Goal: Find contact information: Find contact information

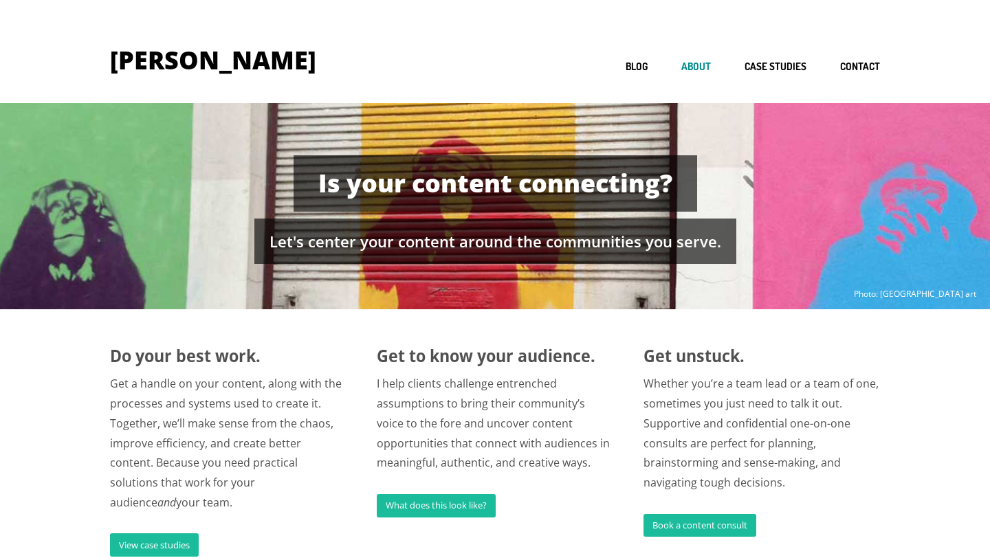
click at [700, 66] on link "About" at bounding box center [696, 67] width 30 height 13
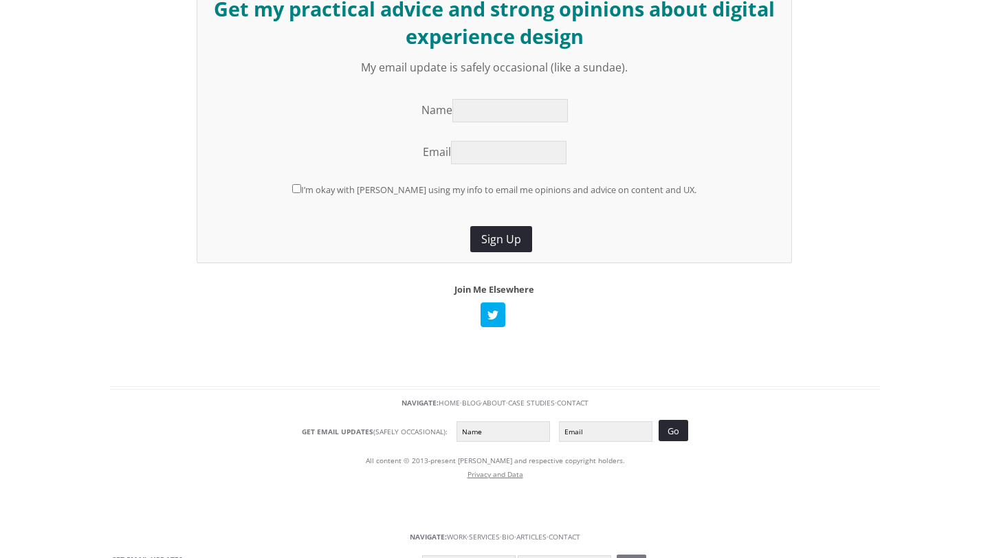
scroll to position [882, 0]
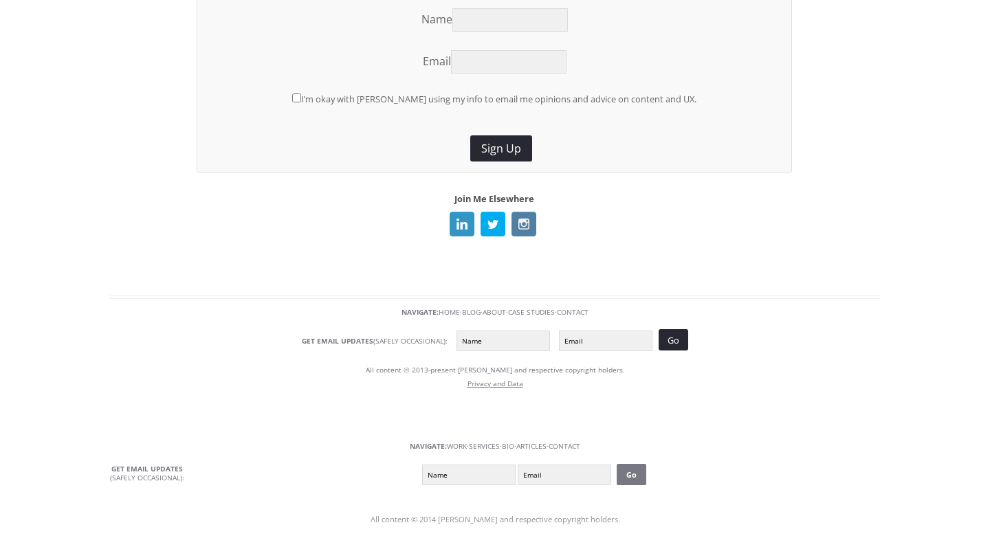
click at [466, 219] on img at bounding box center [462, 224] width 25 height 25
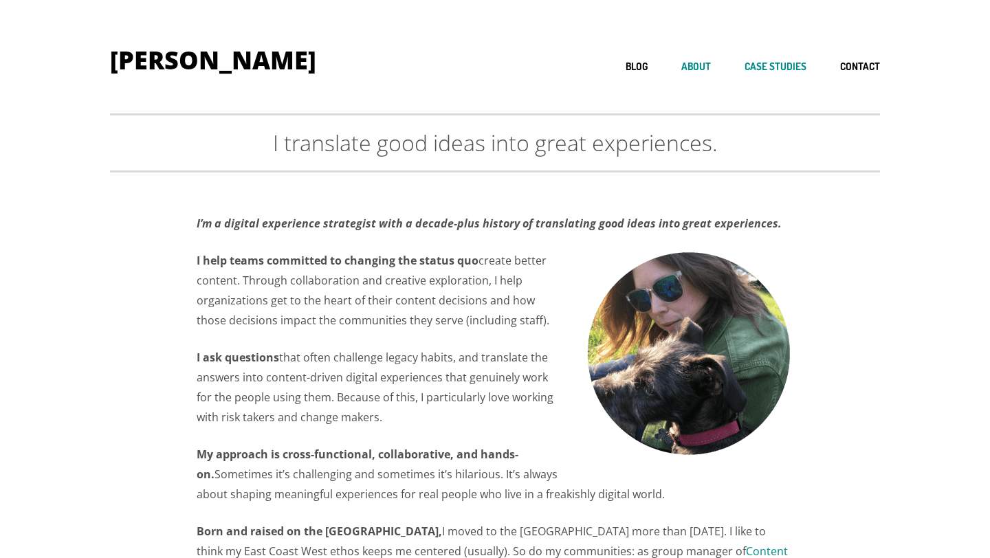
click at [770, 71] on link "Case studies" at bounding box center [776, 67] width 62 height 13
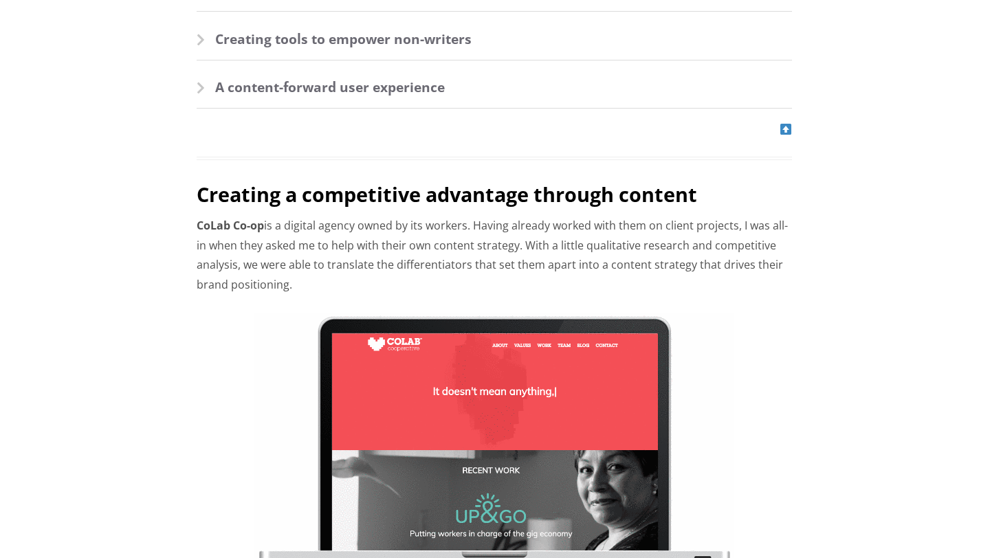
scroll to position [767, 0]
